Goal: Transaction & Acquisition: Purchase product/service

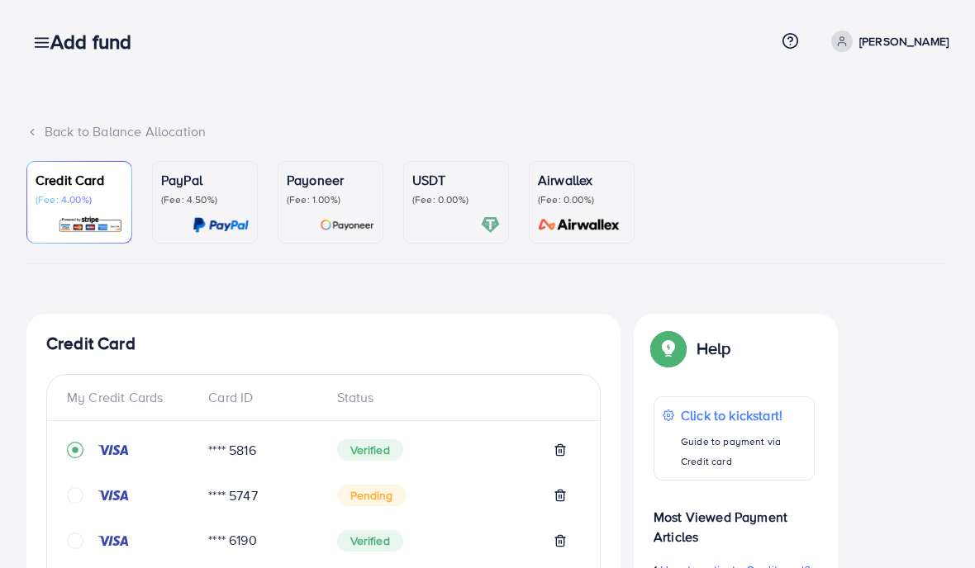
click at [35, 31] on link at bounding box center [38, 41] width 24 height 21
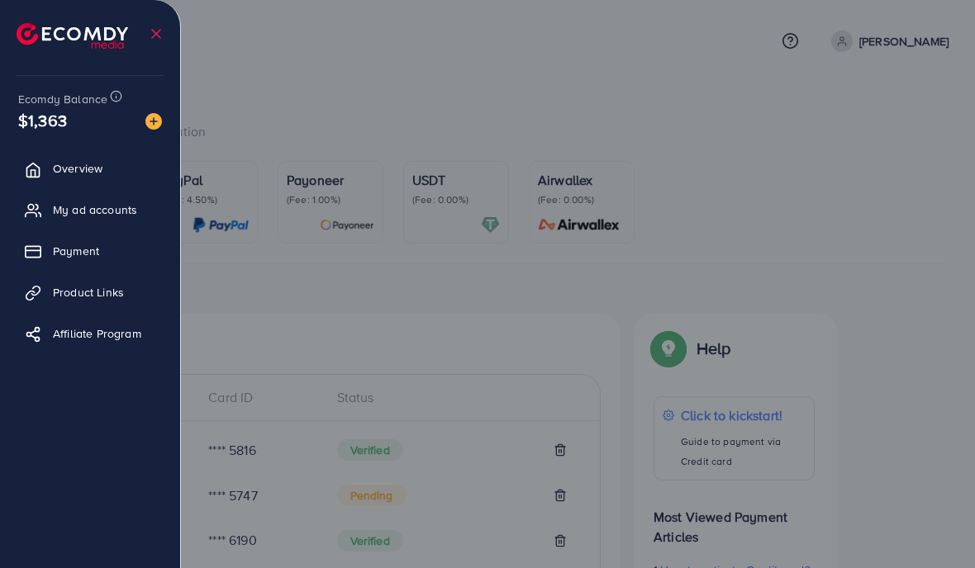
click at [45, 41] on img at bounding box center [73, 36] width 112 height 26
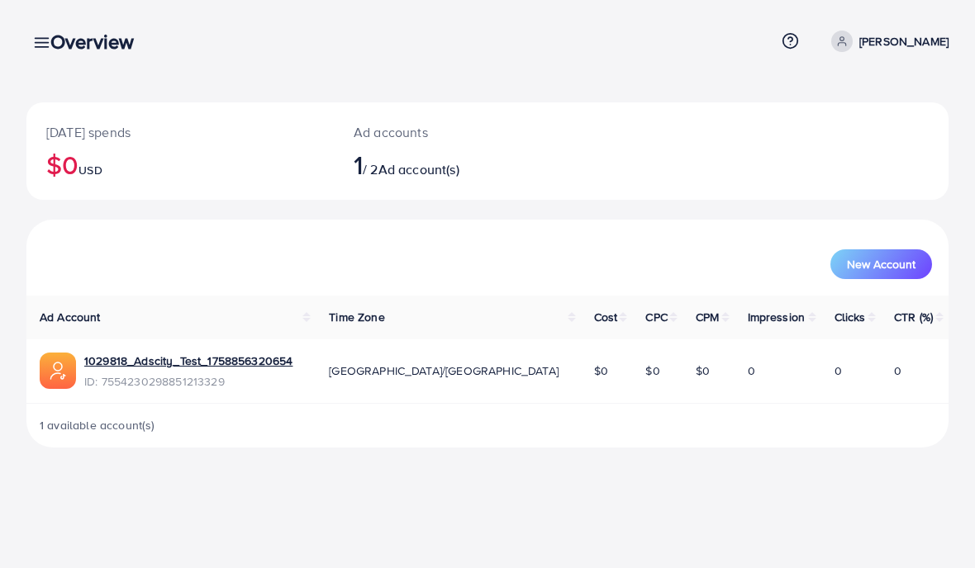
click at [49, 43] on div "Overview" at bounding box center [98, 42] width 123 height 24
click at [53, 40] on h3 "Overview" at bounding box center [98, 42] width 97 height 24
click at [46, 41] on div "Overview" at bounding box center [98, 42] width 123 height 24
click at [45, 38] on div "Overview" at bounding box center [98, 42] width 123 height 24
click at [53, 44] on h3 "Overview" at bounding box center [98, 42] width 97 height 24
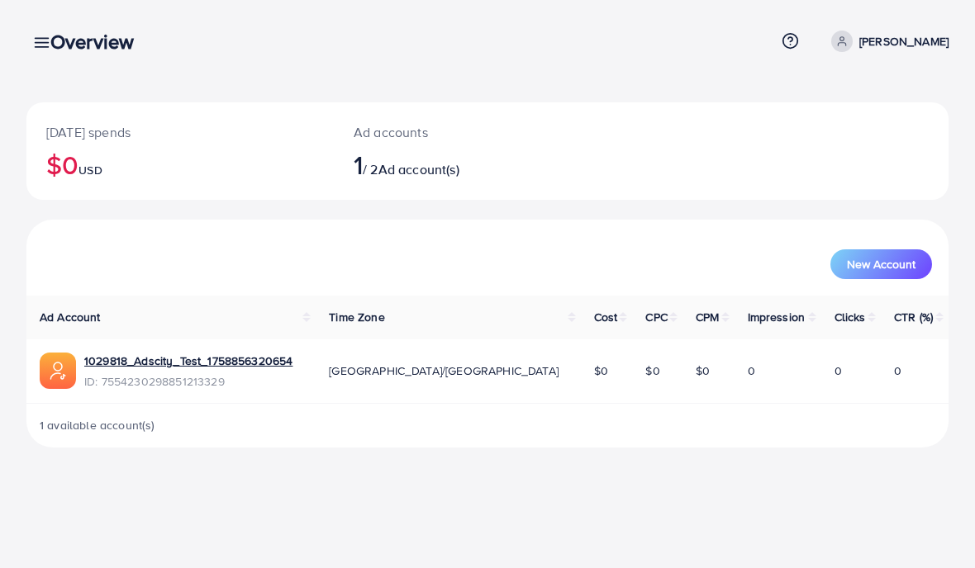
click at [36, 33] on link at bounding box center [38, 41] width 24 height 21
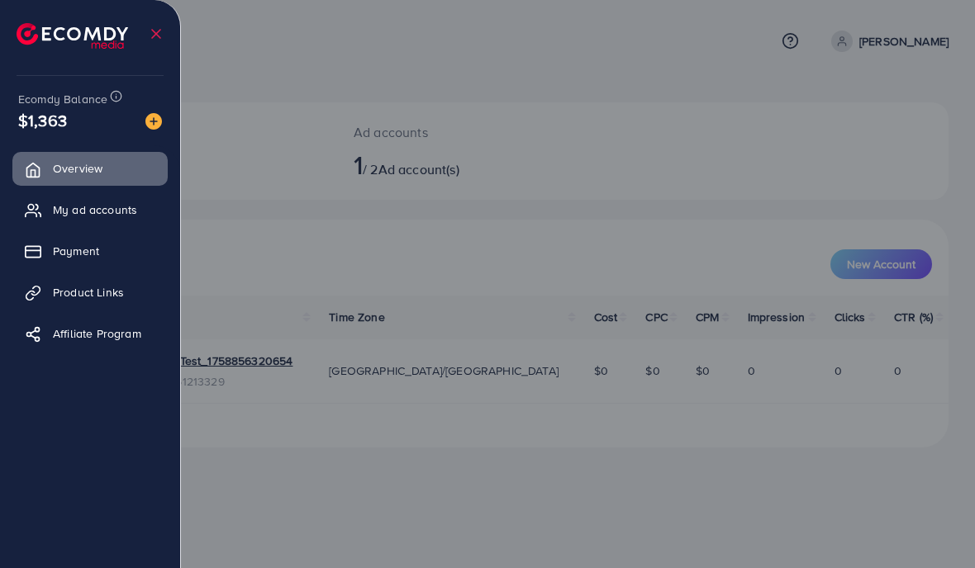
click at [36, 41] on img at bounding box center [73, 36] width 112 height 26
click at [64, 206] on span "My ad accounts" at bounding box center [95, 210] width 84 height 17
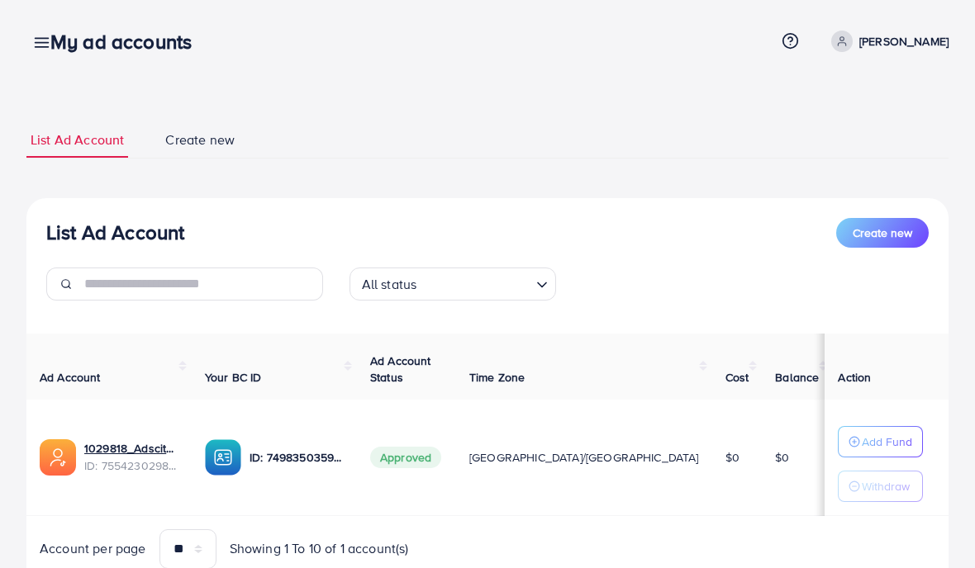
click at [46, 36] on div "My ad accounts" at bounding box center [127, 42] width 181 height 24
click at [35, 51] on icon at bounding box center [41, 42] width 17 height 17
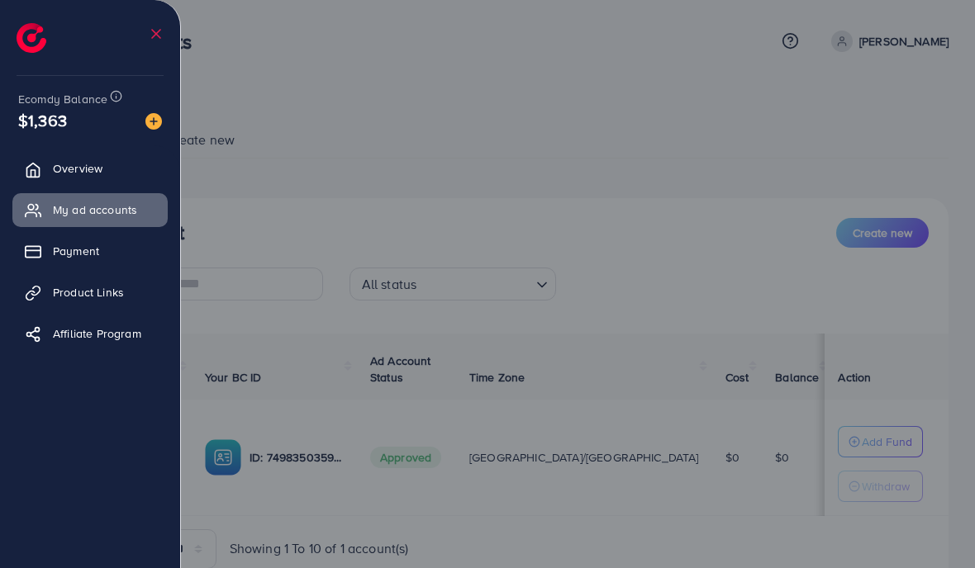
click at [65, 252] on span "Payment" at bounding box center [76, 251] width 46 height 17
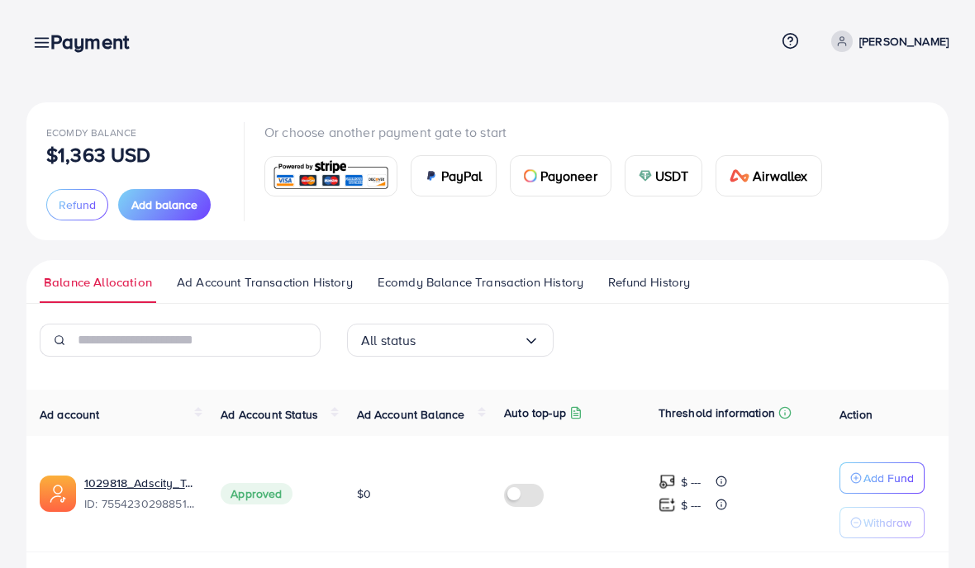
click at [452, 292] on link "Ecomdy Balance Transaction History" at bounding box center [480, 288] width 214 height 30
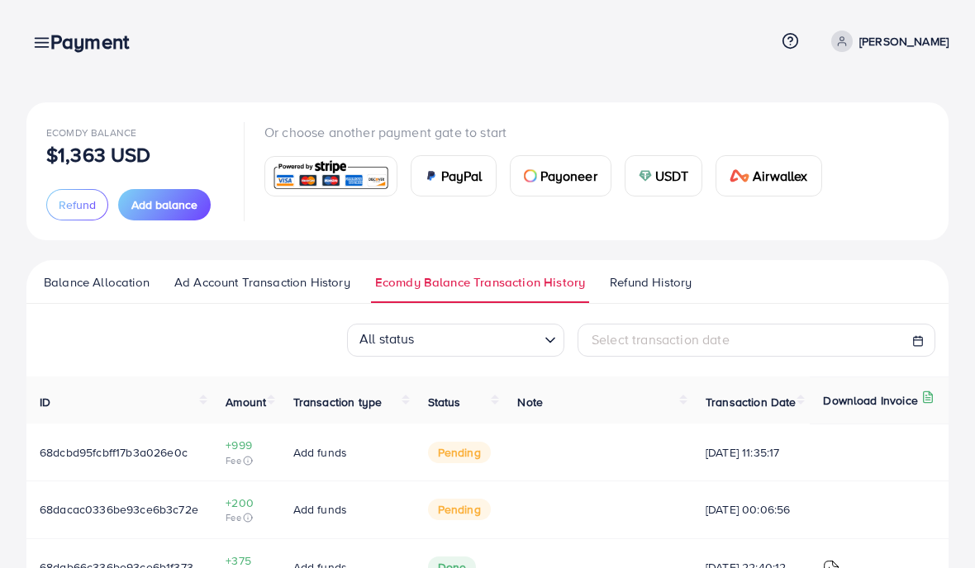
click at [150, 202] on span "Add balance" at bounding box center [164, 205] width 66 height 17
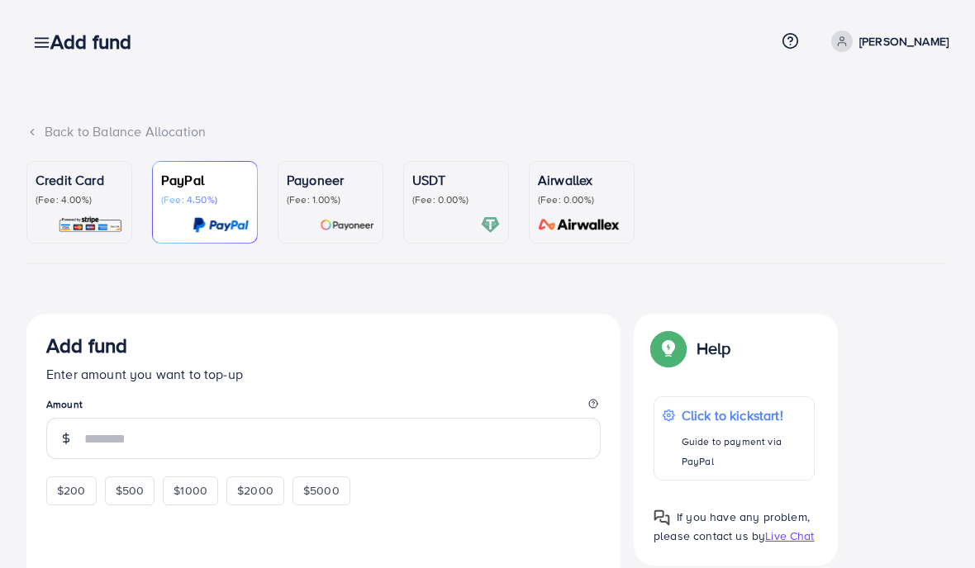
click at [70, 185] on p "Credit Card" at bounding box center [80, 180] width 88 height 20
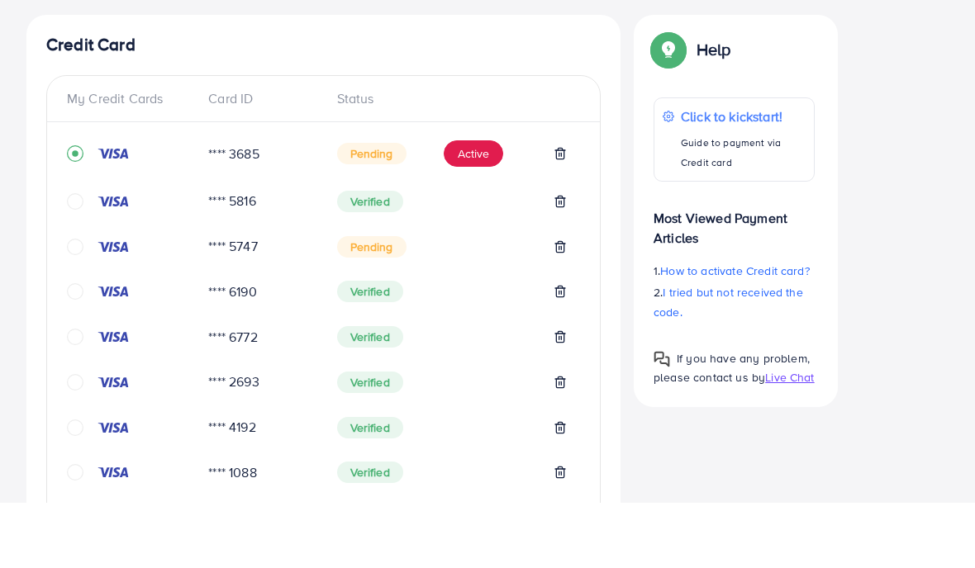
scroll to position [238, 0]
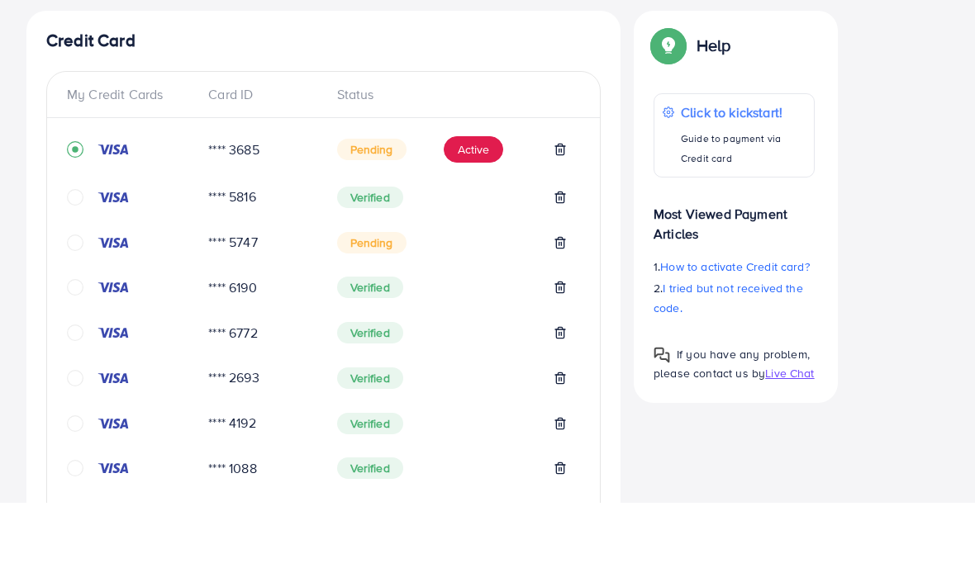
click at [68, 254] on icon "circle" at bounding box center [75, 262] width 17 height 17
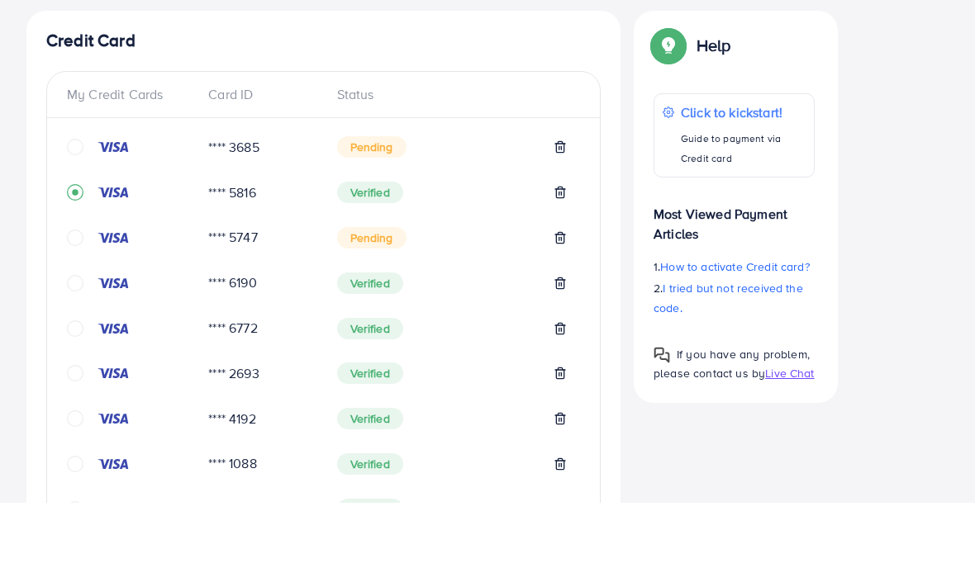
click at [566, 297] on icon at bounding box center [559, 303] width 13 height 13
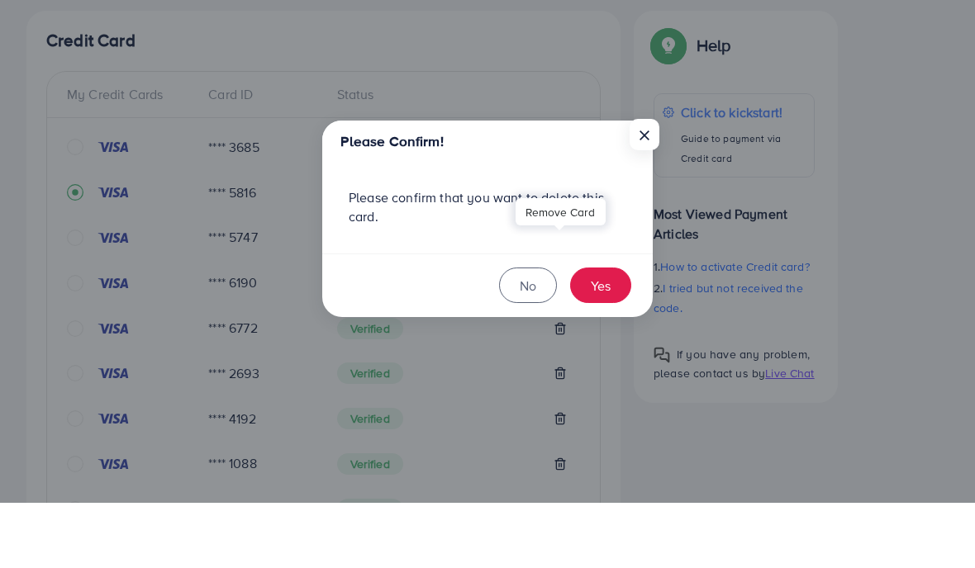
click at [608, 333] on button "Yes" at bounding box center [600, 351] width 61 height 36
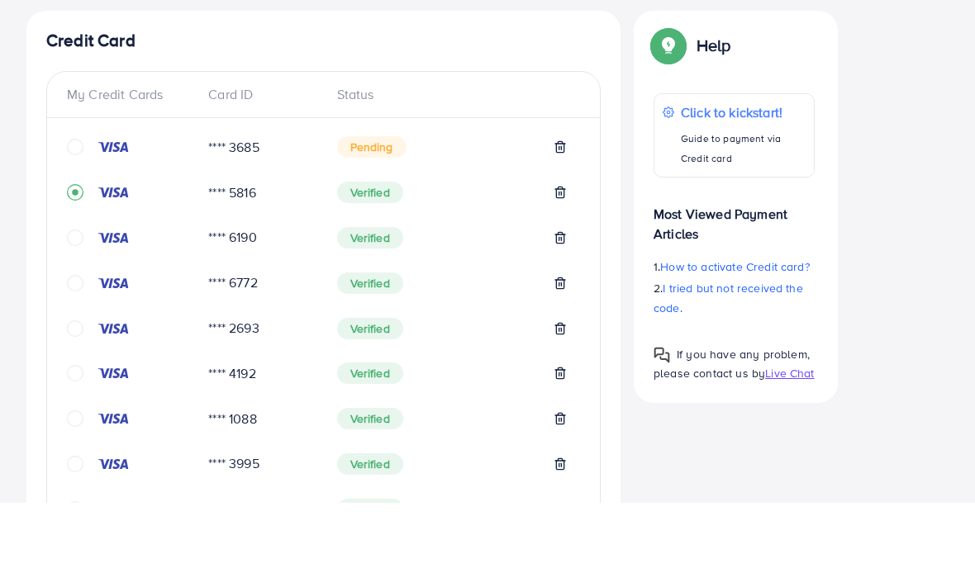
click at [563, 523] on icon at bounding box center [559, 529] width 13 height 13
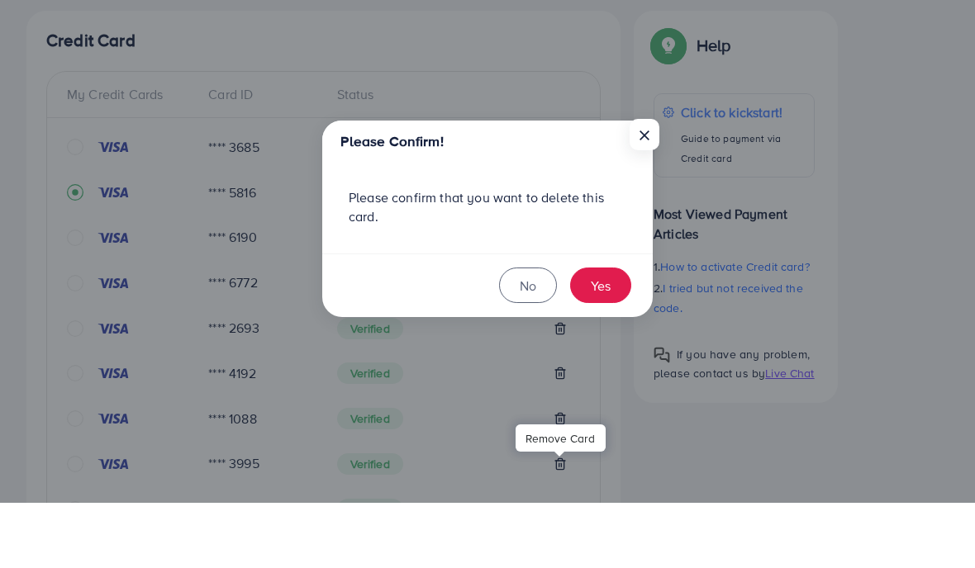
click at [615, 333] on button "Yes" at bounding box center [600, 351] width 61 height 36
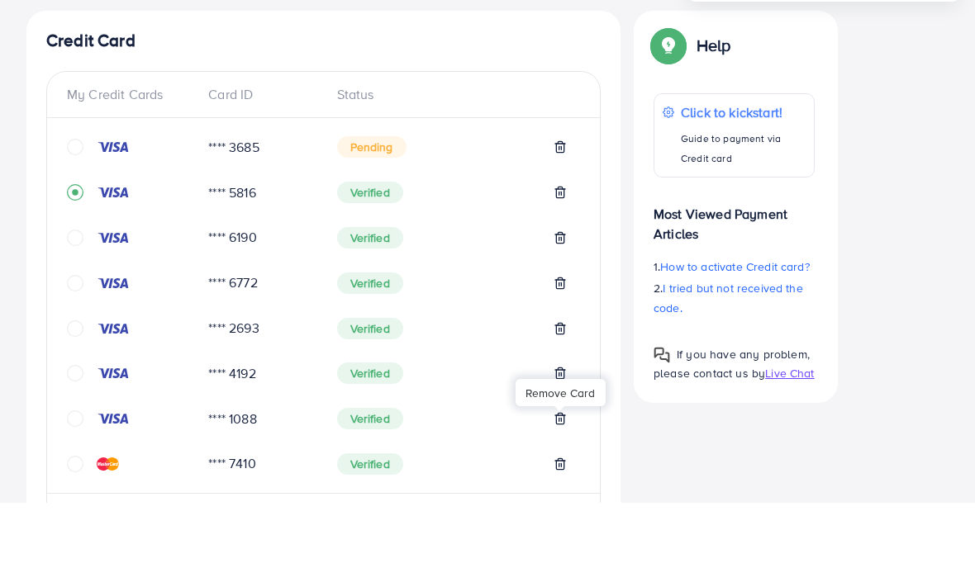
click at [561, 477] on icon at bounding box center [559, 483] width 13 height 13
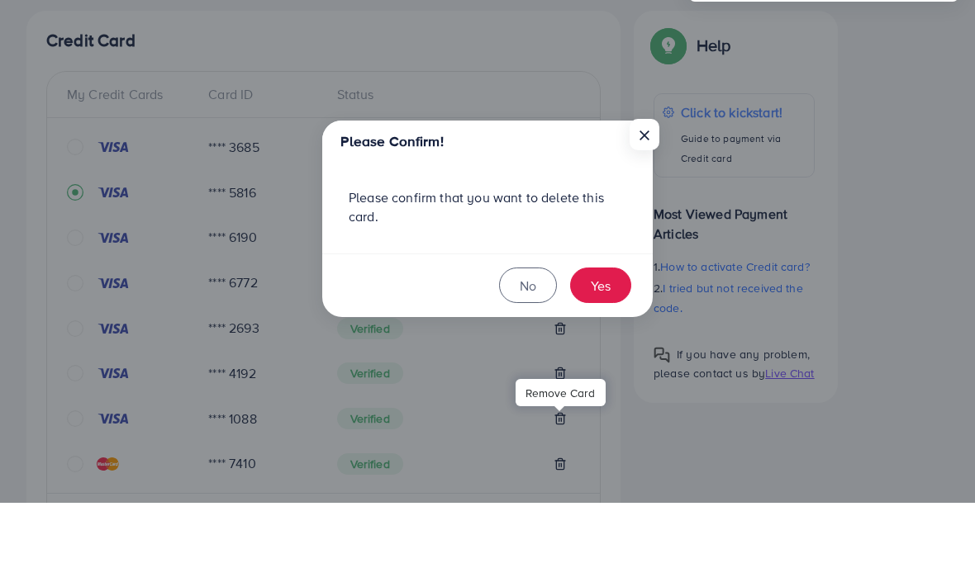
click at [608, 333] on button "Yes" at bounding box center [600, 351] width 61 height 36
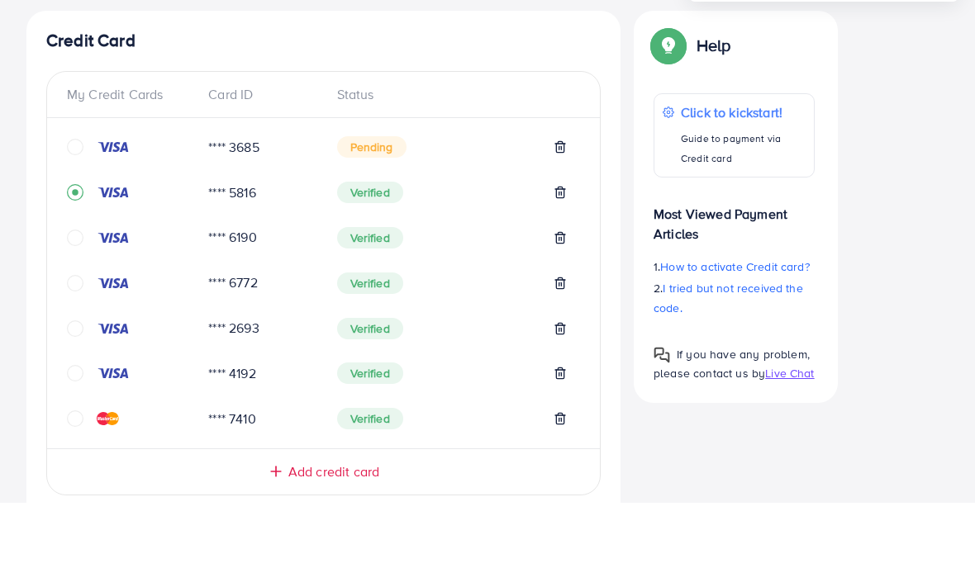
click at [563, 432] on icon at bounding box center [559, 438] width 13 height 13
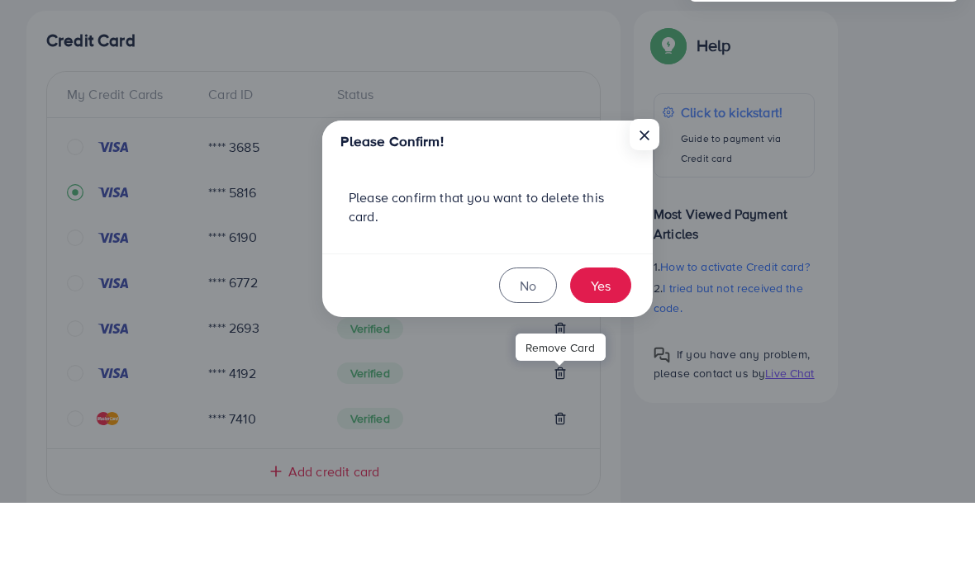
click at [600, 333] on button "Yes" at bounding box center [600, 351] width 61 height 36
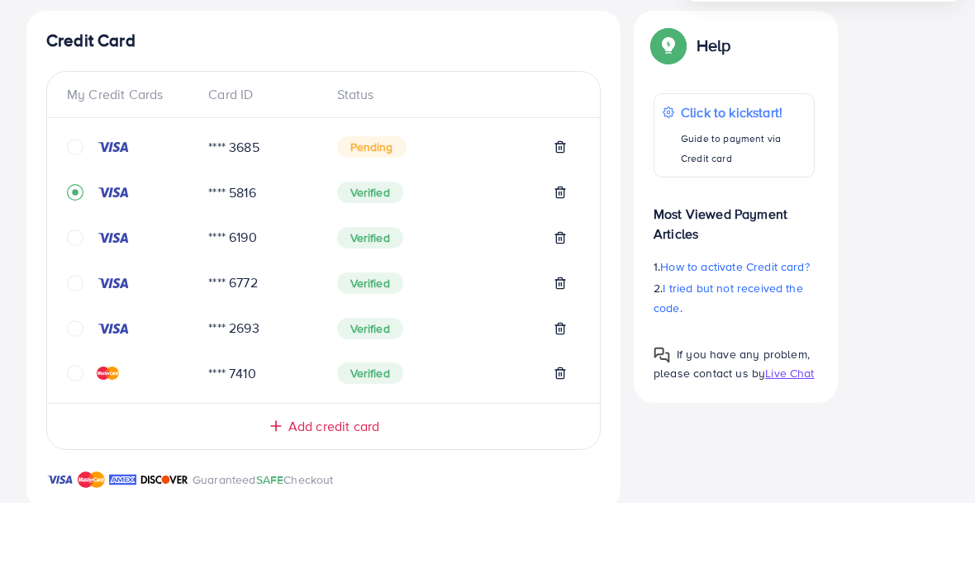
click at [566, 387] on icon at bounding box center [559, 393] width 13 height 13
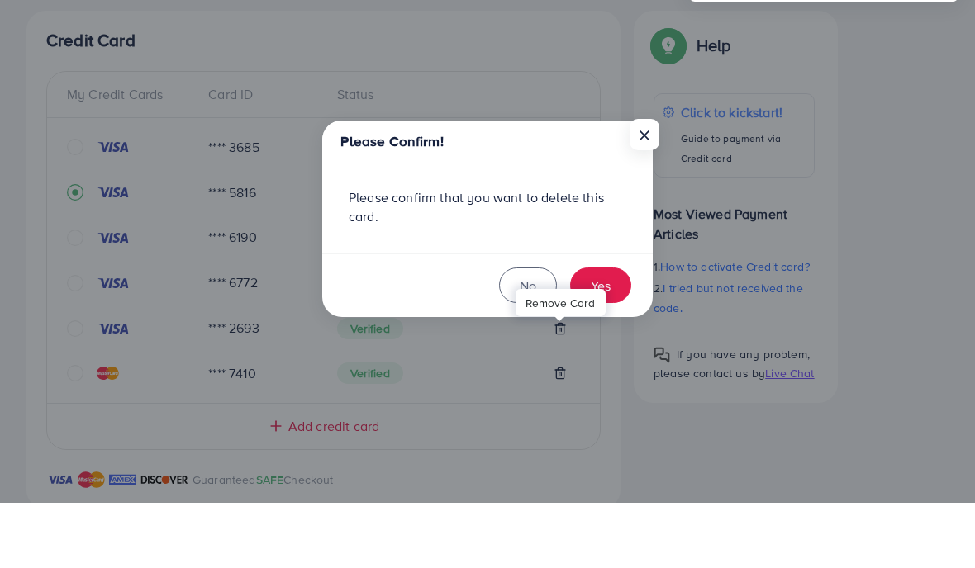
click at [606, 333] on button "Yes" at bounding box center [600, 351] width 61 height 36
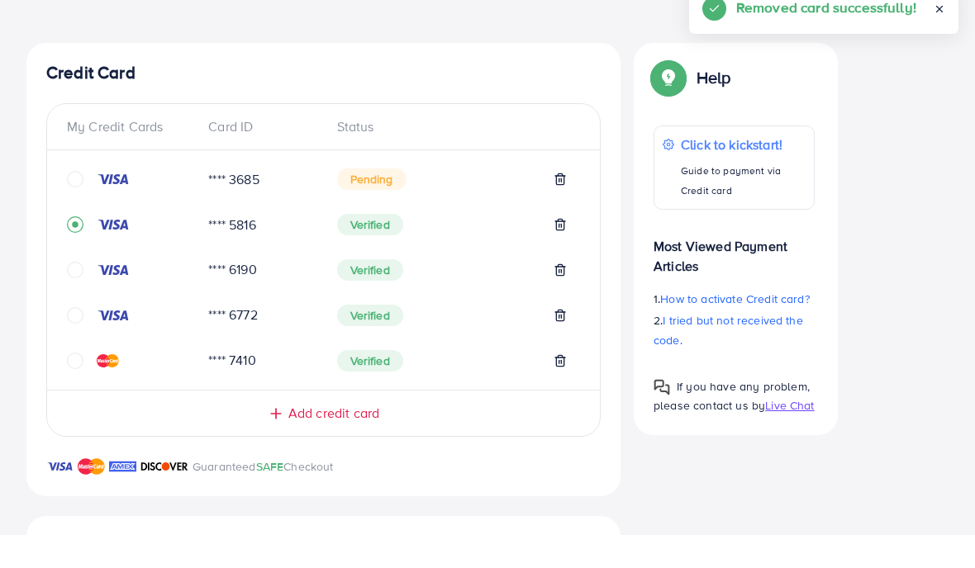
click at [566, 342] on icon at bounding box center [559, 348] width 13 height 13
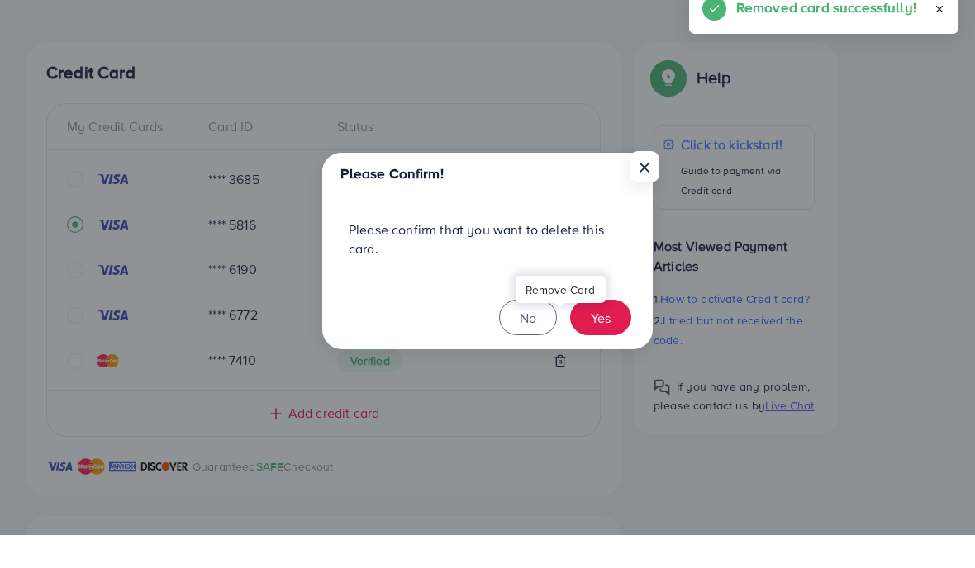
click at [602, 304] on div "Remove Card" at bounding box center [560, 322] width 90 height 37
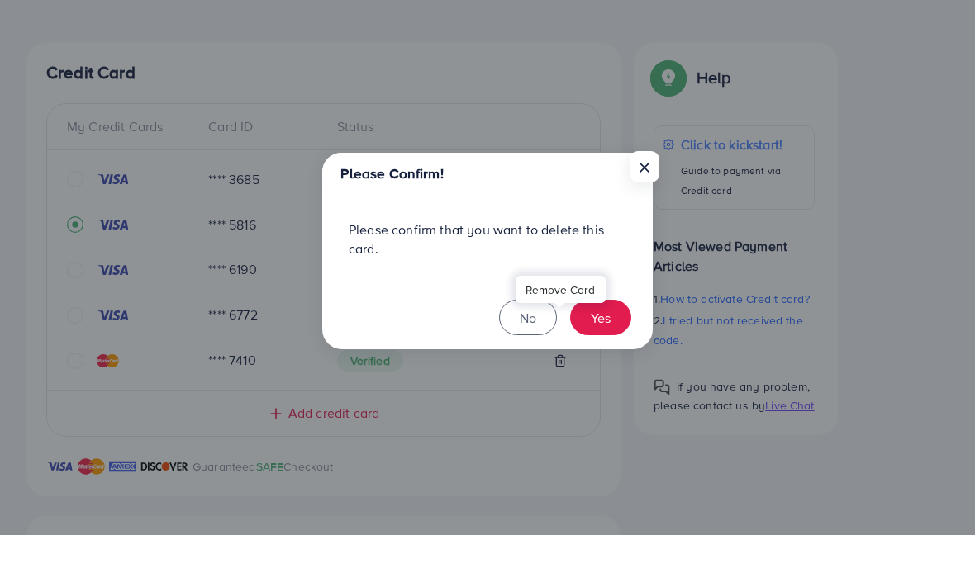
click at [610, 333] on button "Yes" at bounding box center [600, 351] width 61 height 36
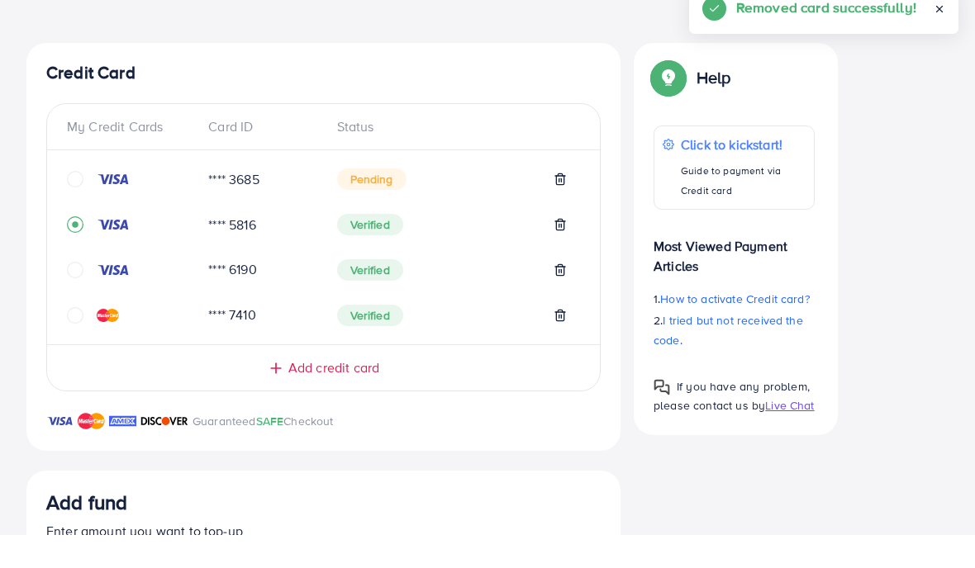
click at [565, 297] on icon at bounding box center [559, 303] width 13 height 13
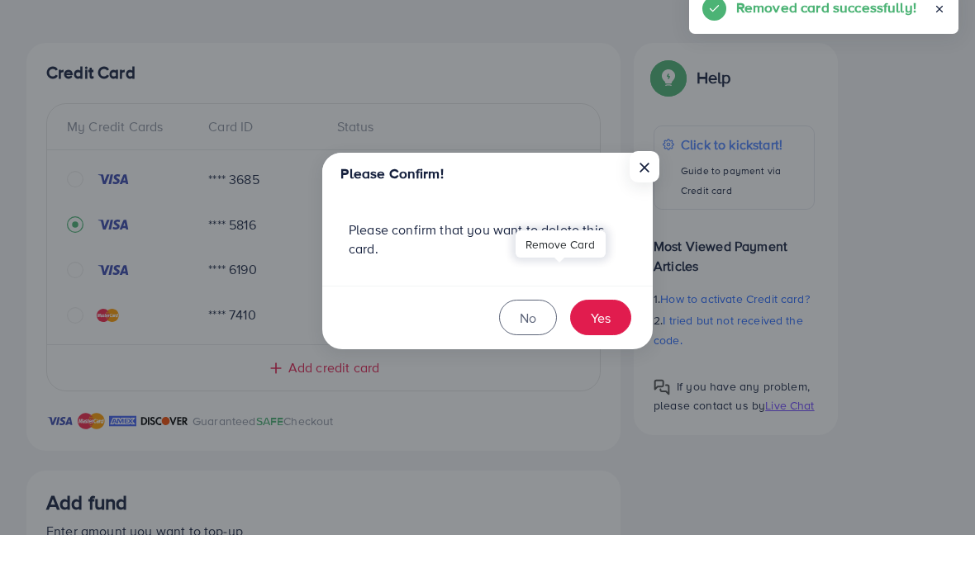
click at [614, 333] on button "Yes" at bounding box center [600, 351] width 61 height 36
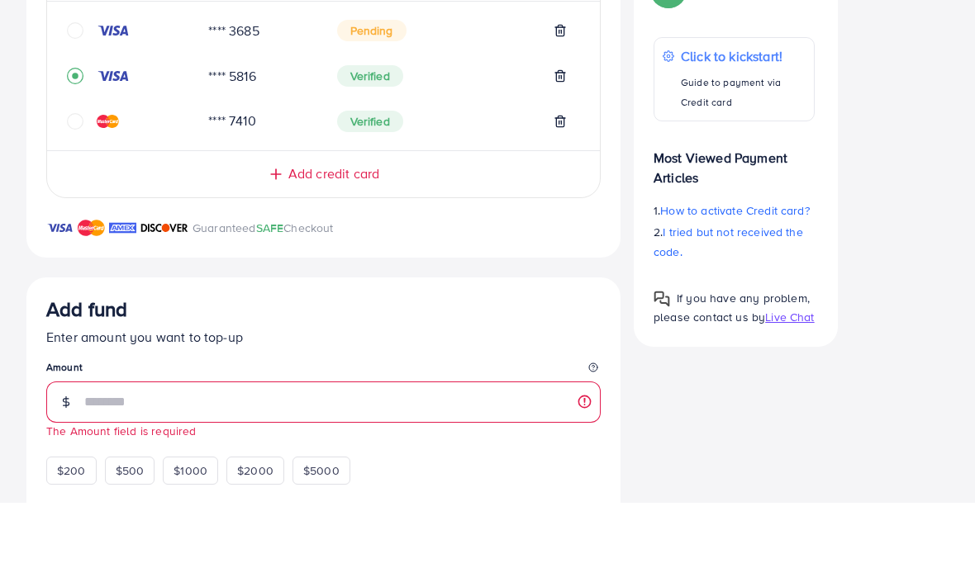
scroll to position [363, 0]
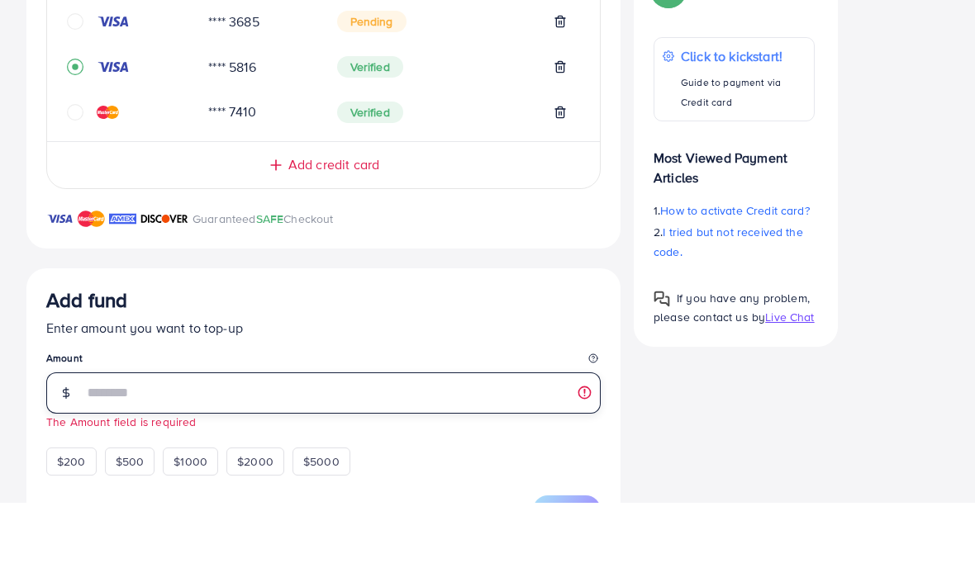
click at [368, 438] on input "number" at bounding box center [342, 458] width 516 height 41
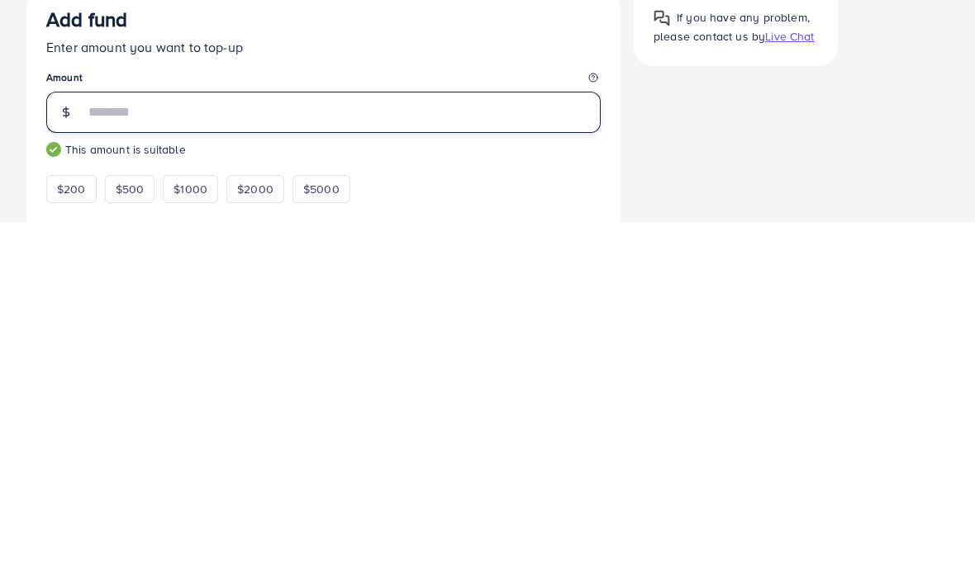
type input "***"
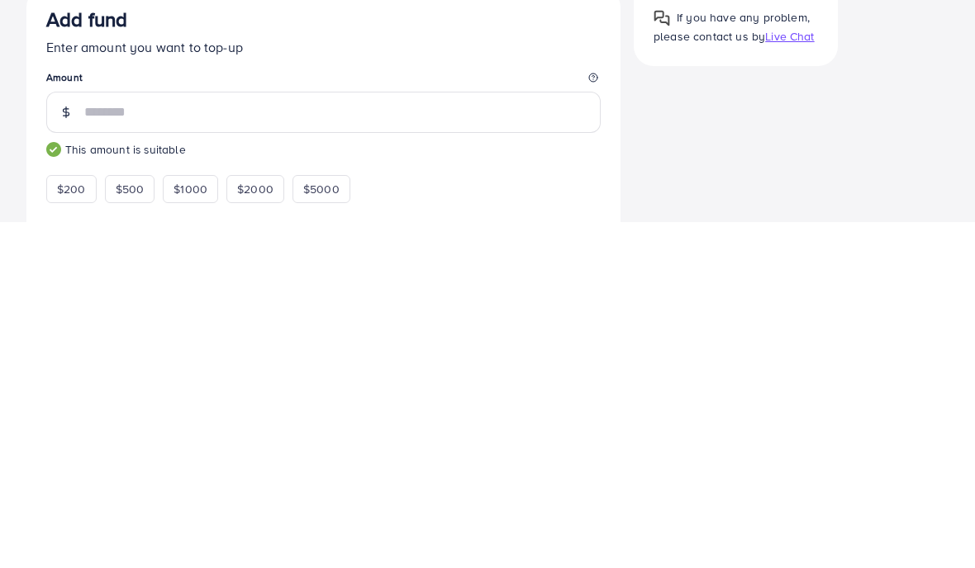
click at [762, 141] on div "Credit Card My Credit Cards Card ID Status **** 3685 Pending **** 5816 Verified…" at bounding box center [487, 429] width 922 height 959
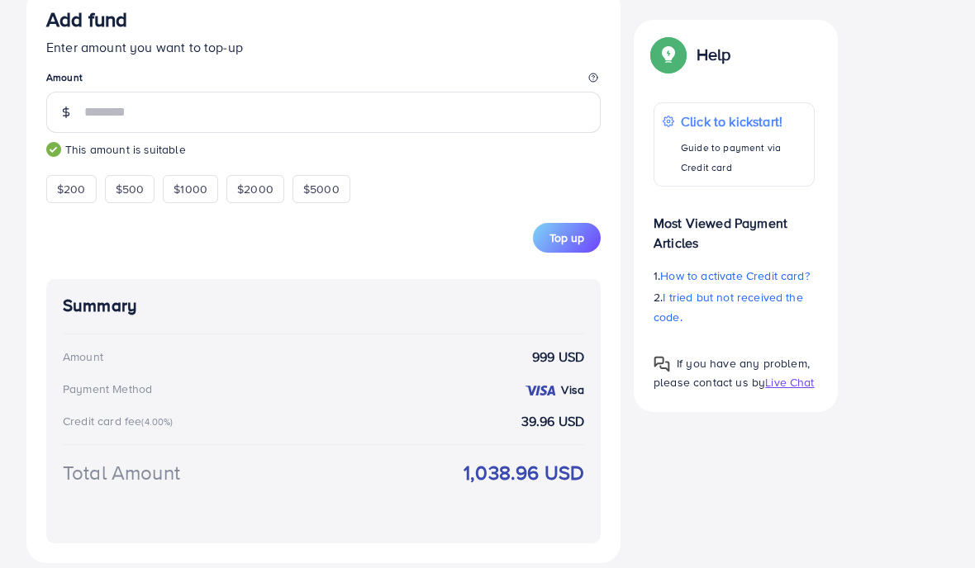
click at [579, 234] on span "Top up" at bounding box center [566, 238] width 35 height 17
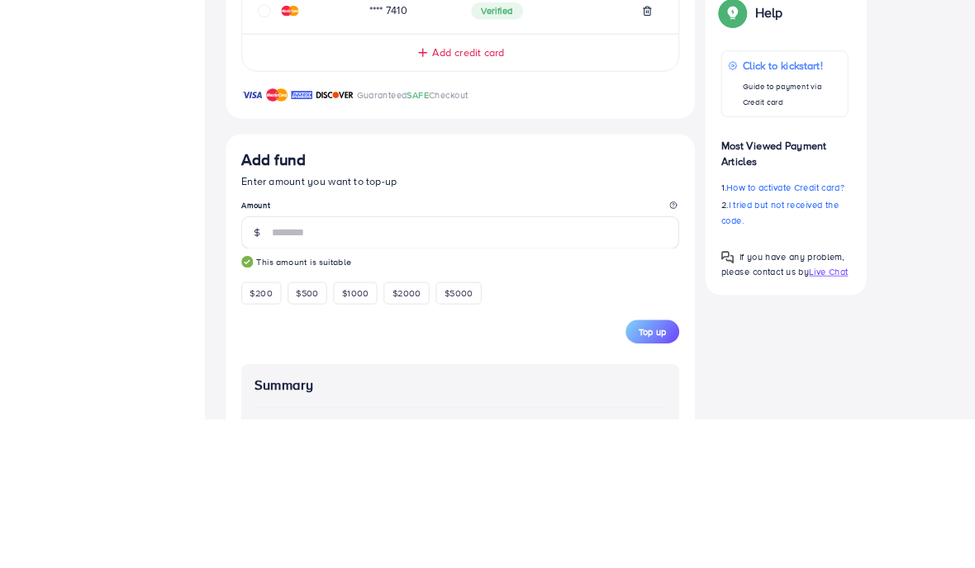
scroll to position [744, 0]
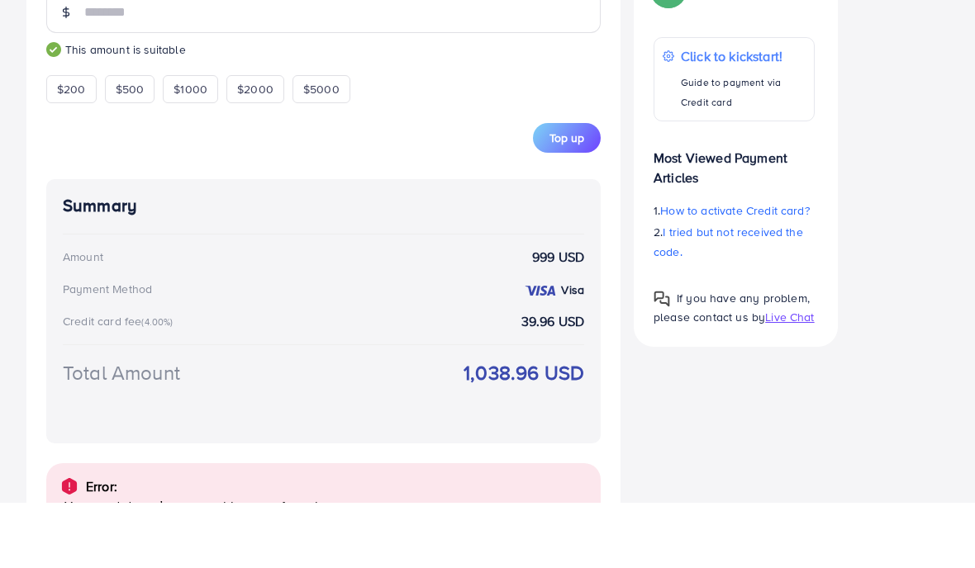
click at [566, 195] on span "Top up" at bounding box center [566, 203] width 35 height 17
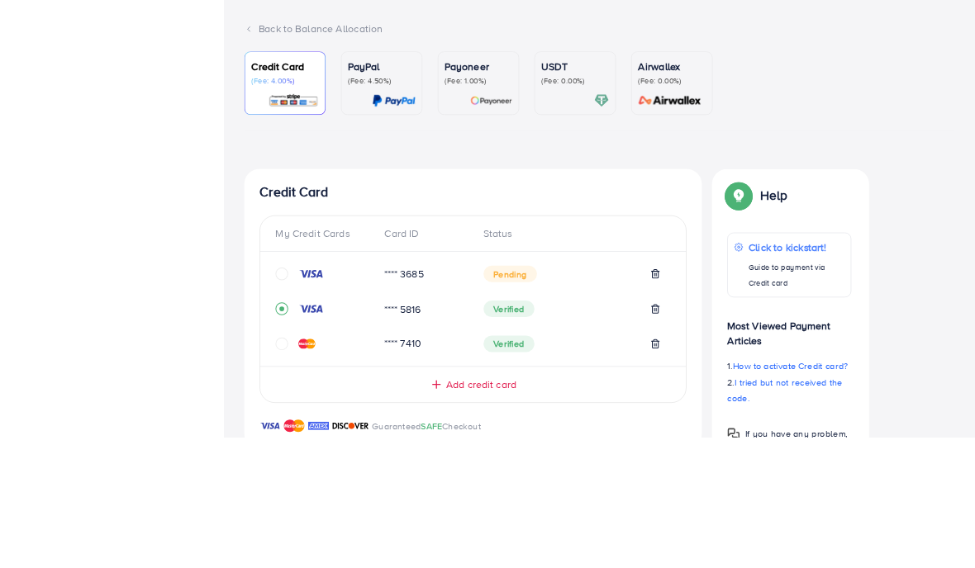
scroll to position [107, 0]
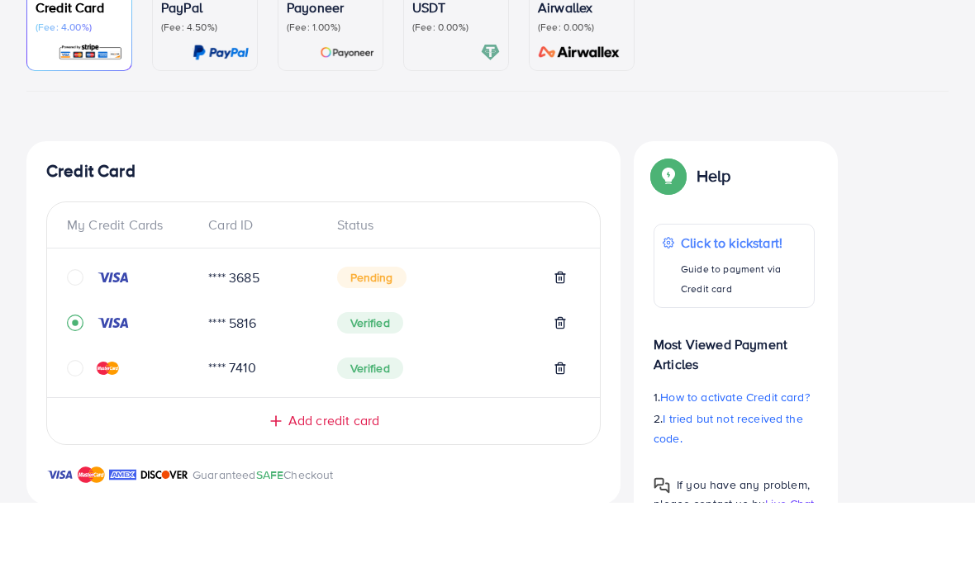
click at [81, 335] on icon "circle" at bounding box center [75, 343] width 17 height 17
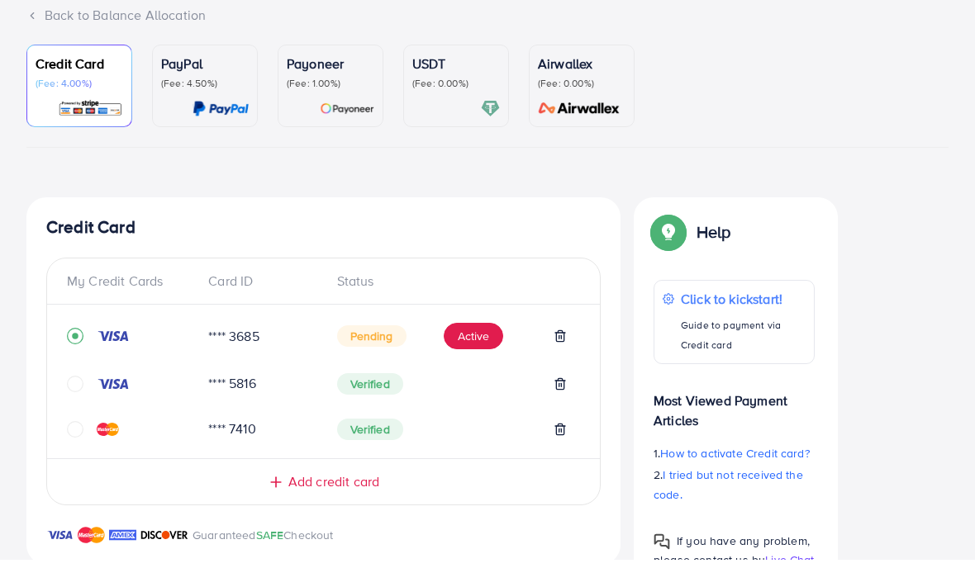
click at [477, 335] on button "Active" at bounding box center [473, 345] width 59 height 26
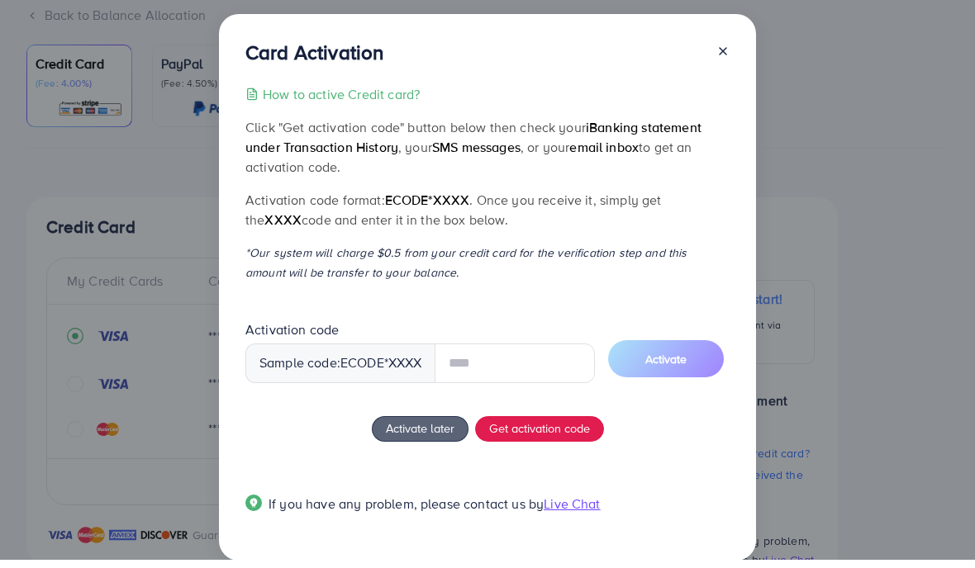
click at [544, 445] on button "Get activation code" at bounding box center [539, 438] width 129 height 26
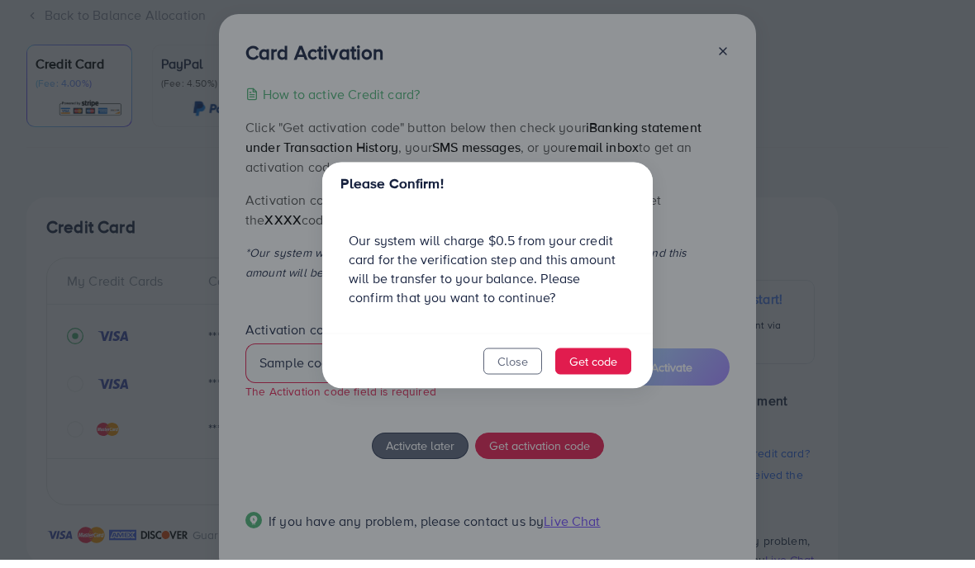
click at [589, 383] on button "Get code" at bounding box center [593, 370] width 76 height 26
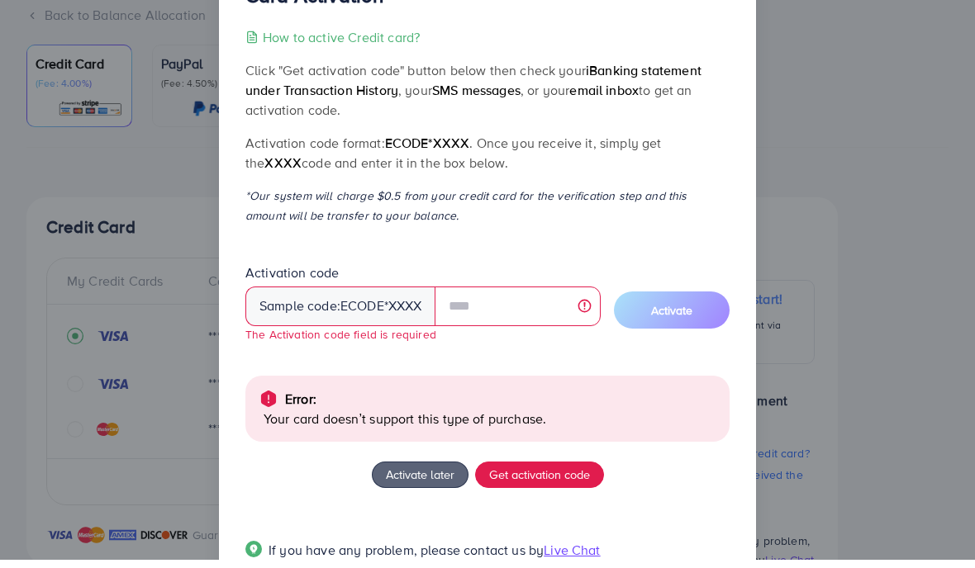
scroll to position [59, 0]
